Goal: Complete application form

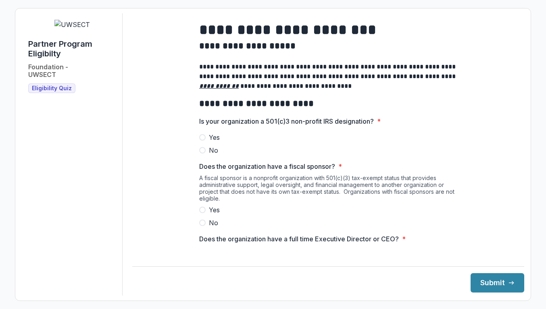
click at [202, 141] on span at bounding box center [202, 137] width 6 height 6
click at [201, 226] on span at bounding box center [202, 223] width 6 height 6
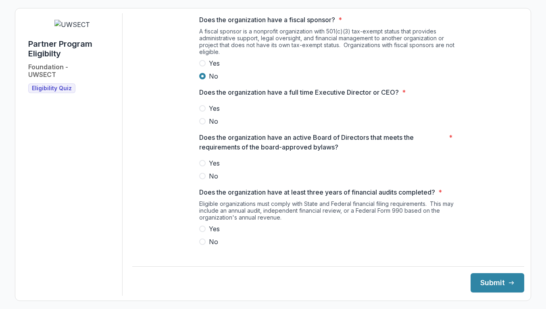
scroll to position [148, 0]
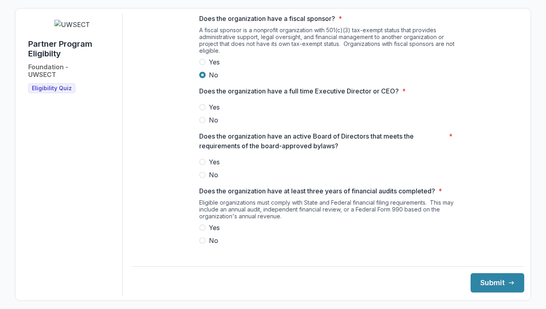
click at [202, 110] on span at bounding box center [202, 107] width 6 height 6
click at [203, 165] on span at bounding box center [202, 162] width 6 height 6
click at [202, 231] on span at bounding box center [202, 228] width 6 height 6
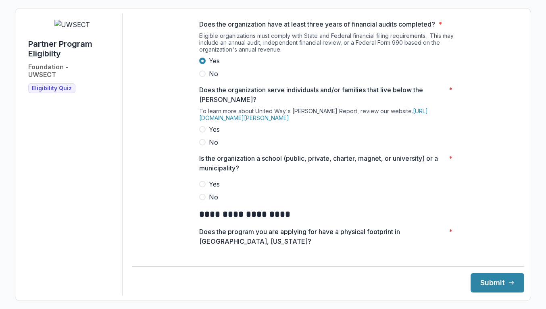
scroll to position [318, 0]
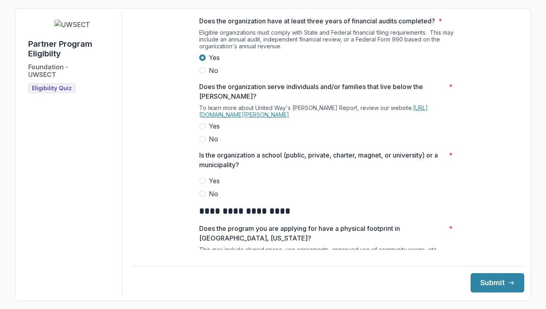
click at [231, 118] on link "[URL][DOMAIN_NAME][PERSON_NAME]" at bounding box center [313, 111] width 229 height 14
click at [203, 129] on span at bounding box center [202, 126] width 6 height 6
click at [202, 197] on span at bounding box center [202, 194] width 6 height 6
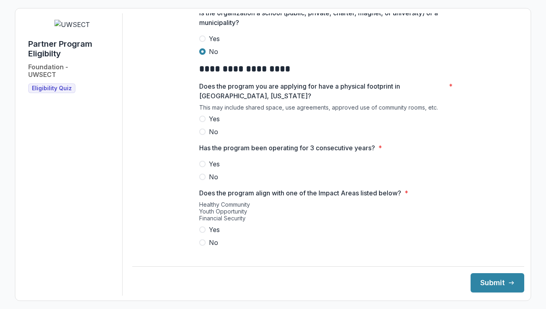
scroll to position [464, 0]
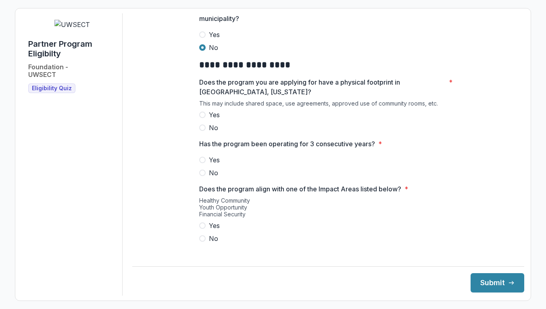
click at [201, 118] on span at bounding box center [202, 115] width 6 height 6
click at [202, 163] on span at bounding box center [202, 160] width 6 height 6
click at [202, 229] on span at bounding box center [202, 226] width 6 height 6
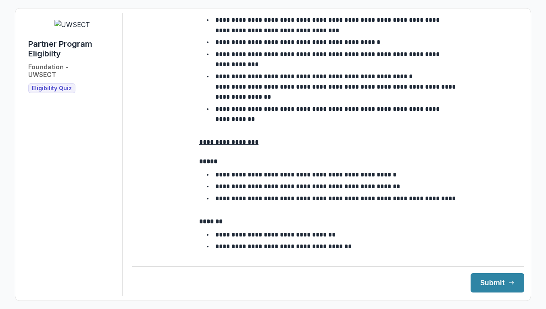
scroll to position [1364, 0]
